Goal: Information Seeking & Learning: Compare options

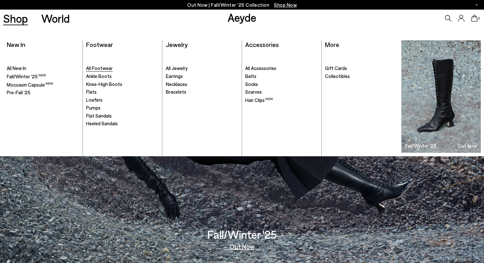
click at [100, 71] on span "All Footwear" at bounding box center [99, 68] width 27 height 6
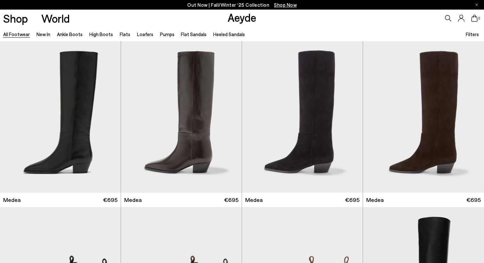
click at [472, 34] on span "Filters" at bounding box center [472, 34] width 13 height 6
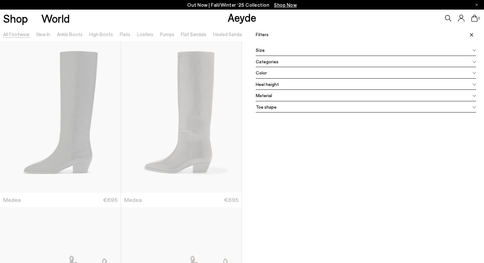
click at [388, 96] on div "Material" at bounding box center [366, 96] width 220 height 12
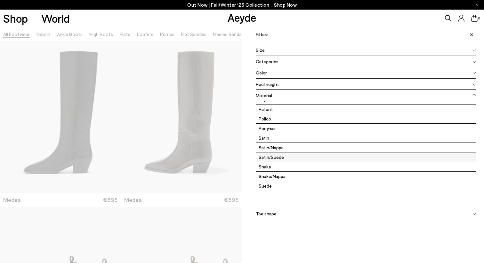
scroll to position [58, 0]
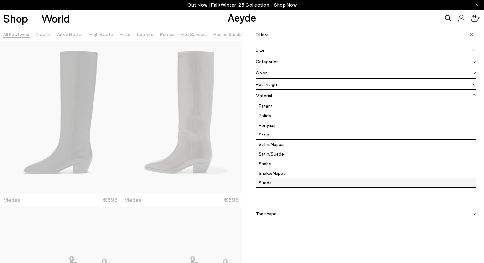
click at [324, 182] on label "Suede" at bounding box center [366, 182] width 220 height 9
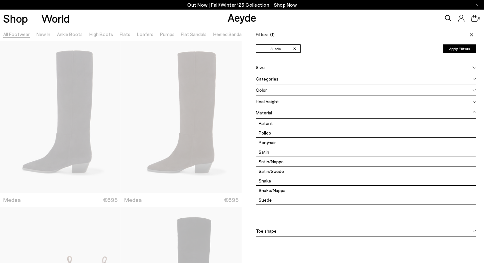
click at [348, 90] on div "Color" at bounding box center [366, 91] width 220 height 12
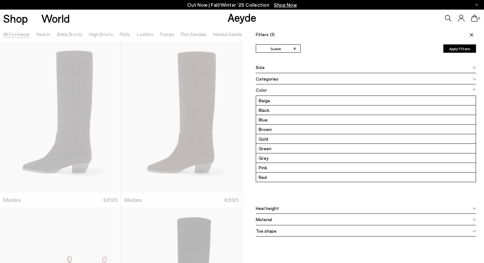
click at [381, 54] on div "✕ Suede Apply Filters" at bounding box center [366, 53] width 220 height 17
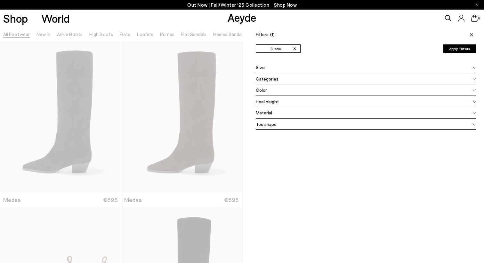
click at [455, 50] on button "Apply Filters" at bounding box center [459, 49] width 33 height 8
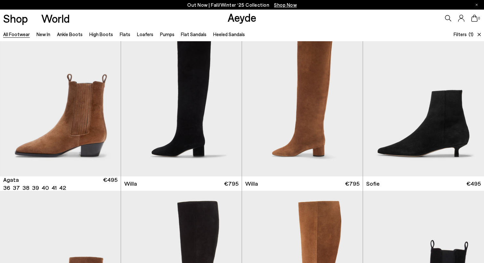
scroll to position [137, 0]
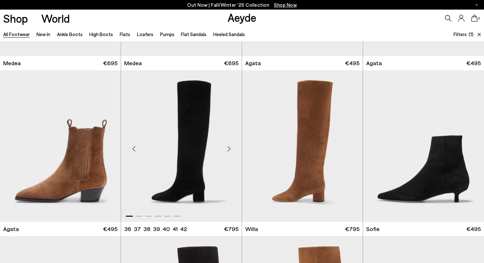
click at [228, 147] on div "Next slide" at bounding box center [228, 148] width 19 height 19
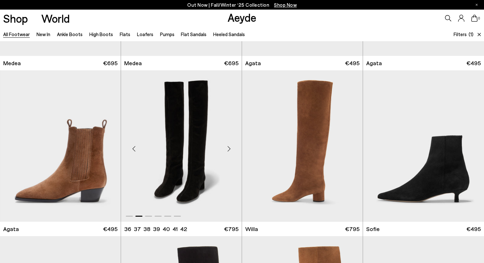
click at [228, 147] on div "Next slide" at bounding box center [228, 148] width 19 height 19
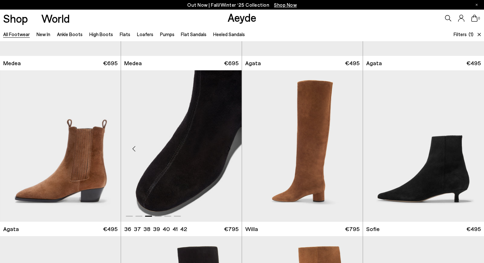
click at [228, 147] on div "Next slide" at bounding box center [228, 148] width 19 height 19
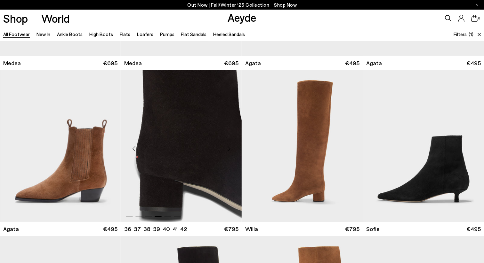
click at [228, 147] on div "Next slide" at bounding box center [228, 148] width 19 height 19
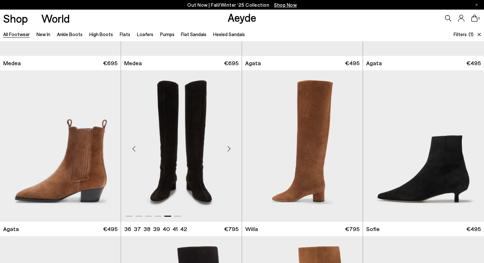
click at [228, 147] on div "Next slide" at bounding box center [228, 148] width 19 height 19
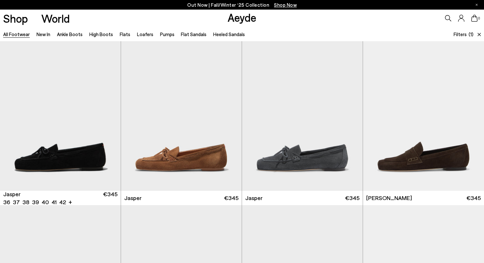
scroll to position [999, 0]
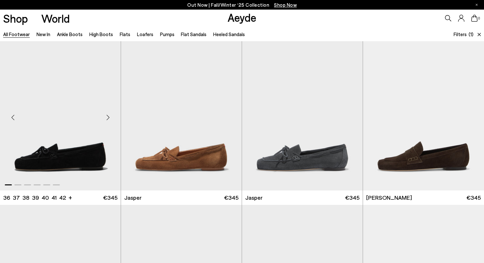
click at [108, 117] on div "Next slide" at bounding box center [107, 117] width 19 height 19
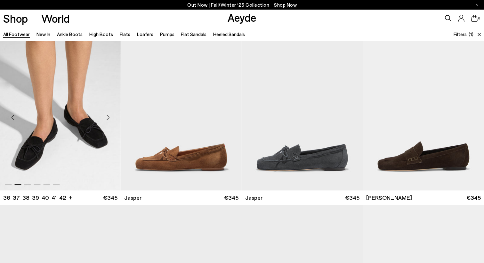
click at [108, 117] on div "Next slide" at bounding box center [107, 117] width 19 height 19
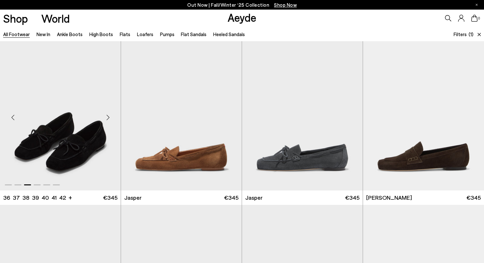
click at [108, 117] on div "Next slide" at bounding box center [107, 117] width 19 height 19
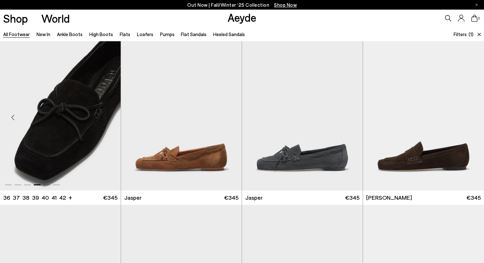
click at [108, 117] on div "Next slide" at bounding box center [107, 117] width 19 height 19
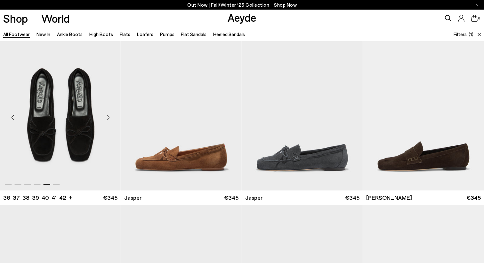
click at [108, 117] on div "Next slide" at bounding box center [107, 117] width 19 height 19
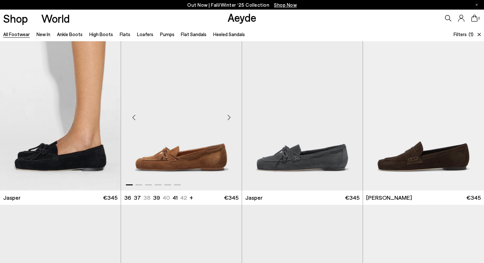
click at [229, 116] on div "Next slide" at bounding box center [228, 117] width 19 height 19
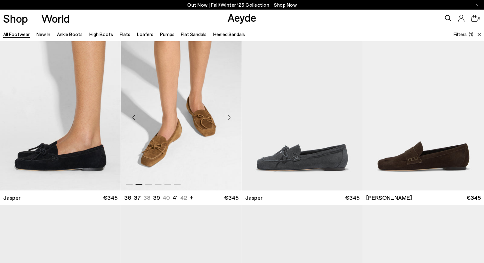
click at [229, 116] on div "Next slide" at bounding box center [228, 117] width 19 height 19
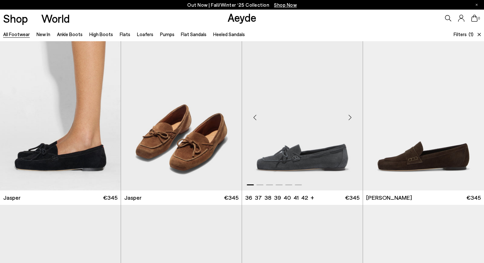
click at [349, 117] on div "Next slide" at bounding box center [349, 117] width 19 height 19
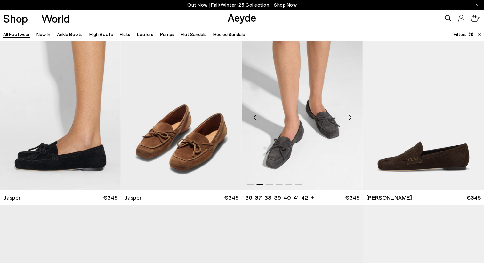
click at [349, 117] on div "Next slide" at bounding box center [349, 117] width 19 height 19
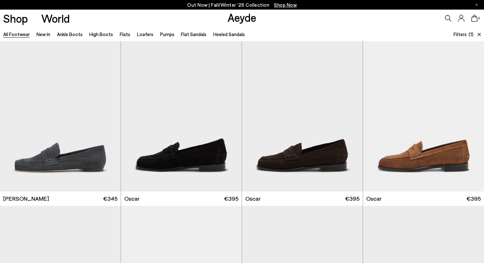
scroll to position [1173, 0]
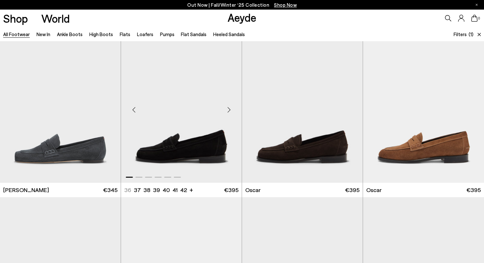
click at [230, 109] on div "Next slide" at bounding box center [228, 109] width 19 height 19
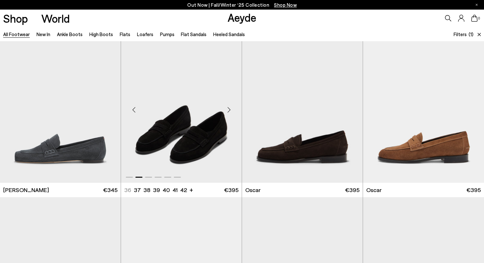
click at [230, 109] on div "Next slide" at bounding box center [228, 109] width 19 height 19
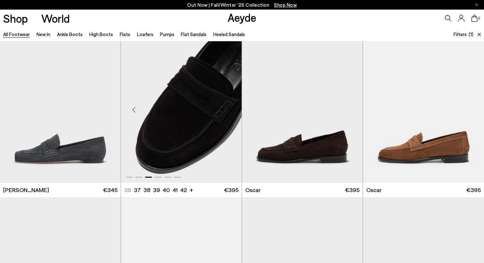
click at [230, 109] on div "Next slide" at bounding box center [228, 109] width 19 height 19
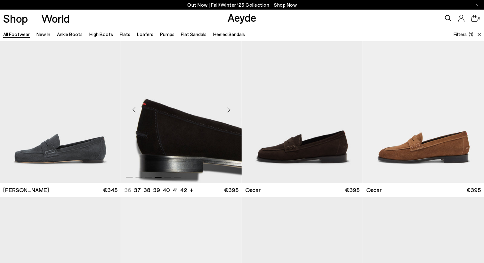
click at [230, 109] on div "Next slide" at bounding box center [228, 109] width 19 height 19
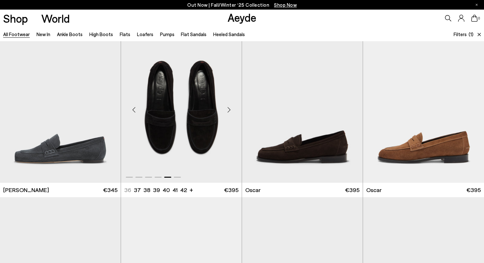
click at [230, 109] on div "Next slide" at bounding box center [228, 109] width 19 height 19
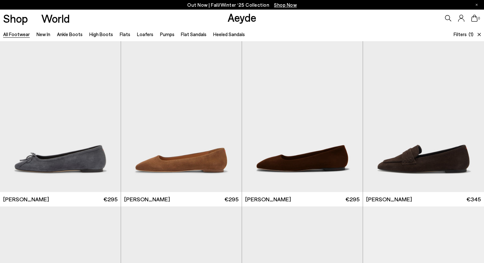
scroll to position [1994, 0]
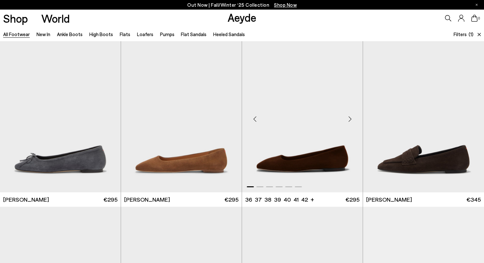
click at [352, 117] on div "Next slide" at bounding box center [349, 119] width 19 height 19
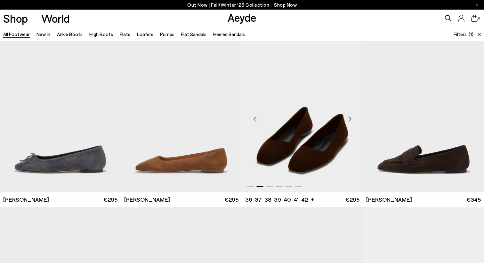
click at [351, 118] on div "Next slide" at bounding box center [349, 119] width 19 height 19
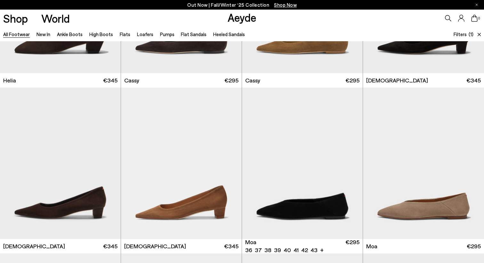
scroll to position [1614, 0]
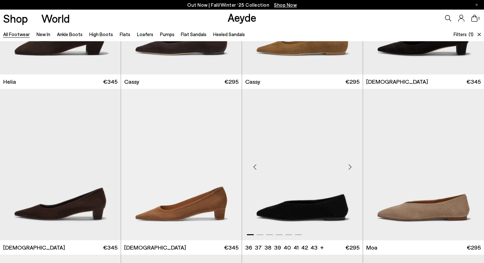
click at [349, 167] on div "Next slide" at bounding box center [349, 167] width 19 height 19
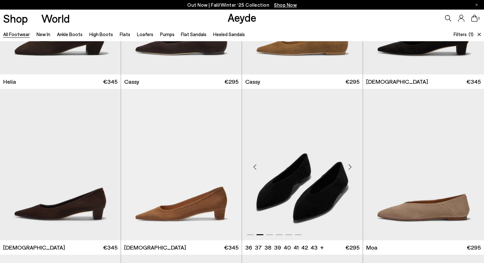
click at [349, 167] on div "Next slide" at bounding box center [349, 167] width 19 height 19
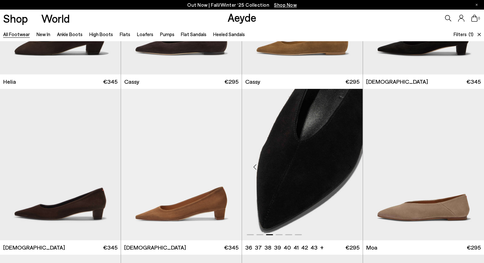
click at [349, 167] on div "Next slide" at bounding box center [349, 167] width 19 height 19
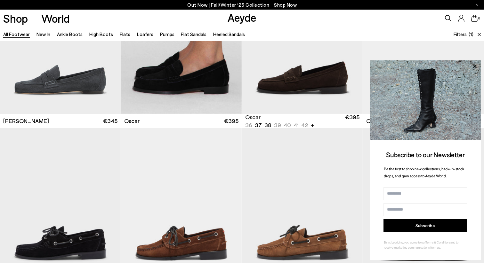
scroll to position [1238, 0]
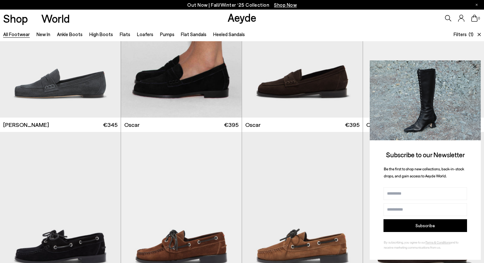
click at [475, 65] on icon at bounding box center [475, 66] width 8 height 8
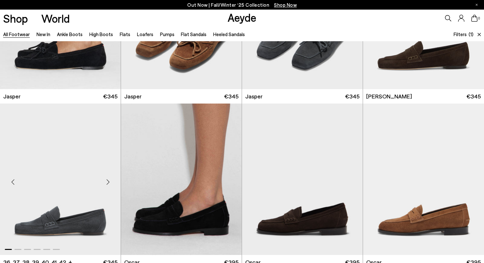
scroll to position [1097, 0]
